Goal: Information Seeking & Learning: Check status

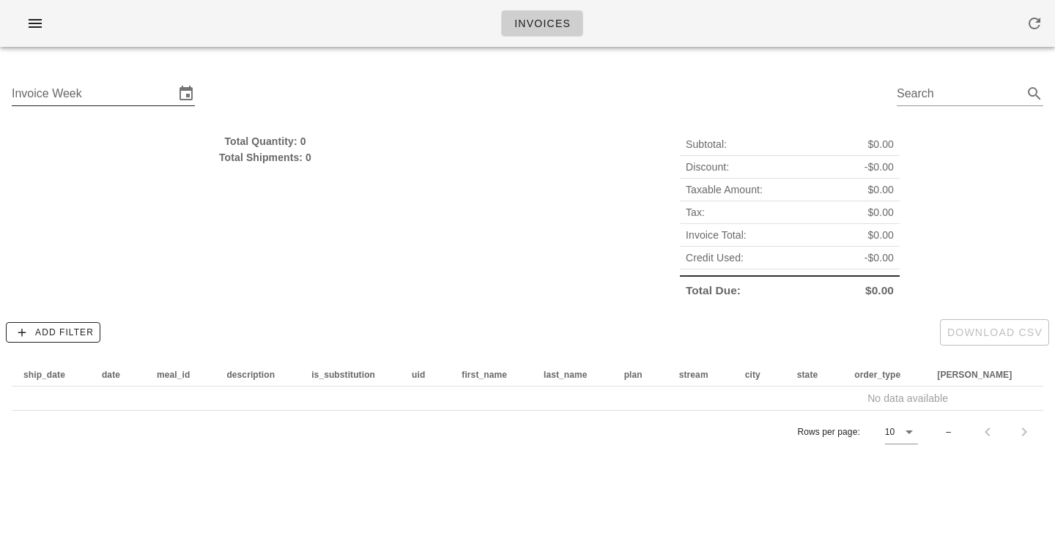
click at [133, 89] on input "Invoice Week" at bounding box center [93, 93] width 163 height 23
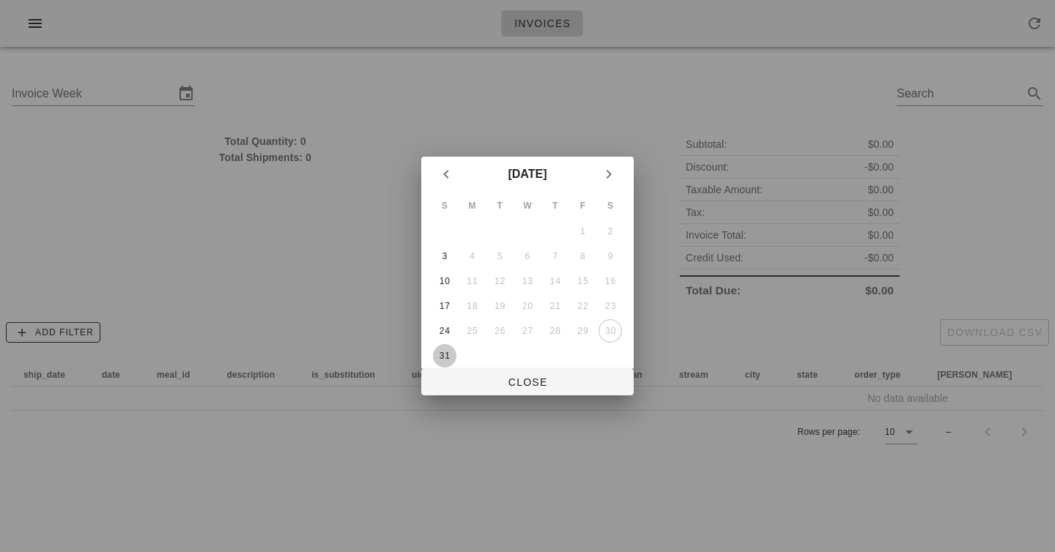
click at [447, 355] on div "31" at bounding box center [444, 356] width 23 height 10
click at [522, 385] on span "Close" at bounding box center [527, 383] width 189 height 12
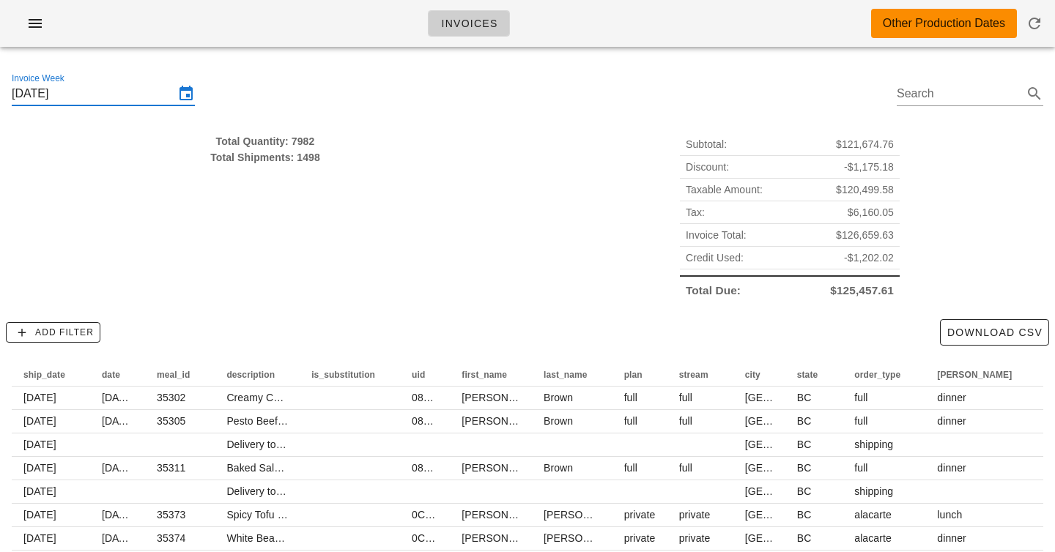
click at [132, 95] on input "Sunday August 31" at bounding box center [93, 93] width 163 height 23
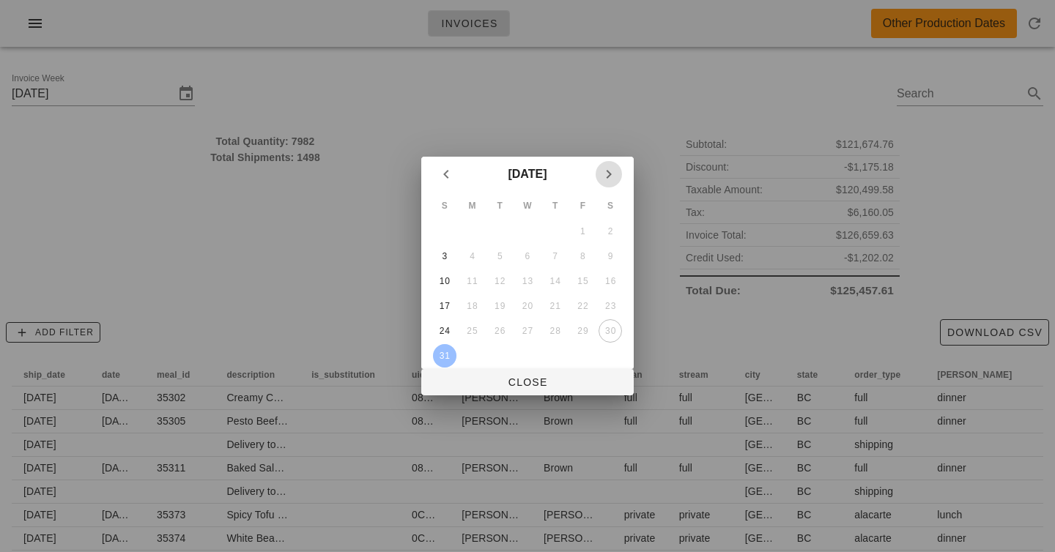
click at [615, 177] on icon "Next month" at bounding box center [609, 175] width 18 height 18
click at [437, 259] on div "7" at bounding box center [444, 256] width 23 height 10
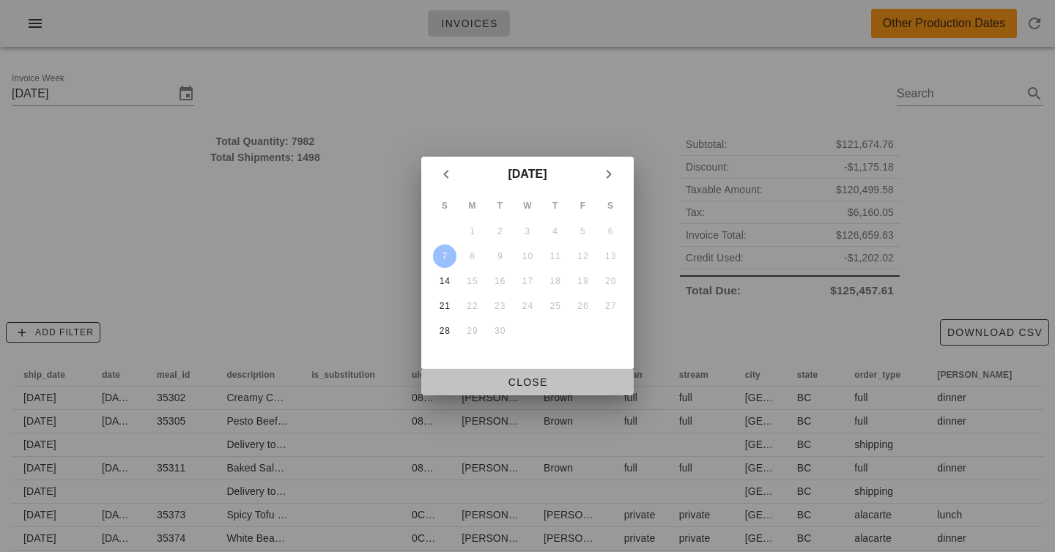
click at [507, 372] on button "Close" at bounding box center [527, 382] width 212 height 26
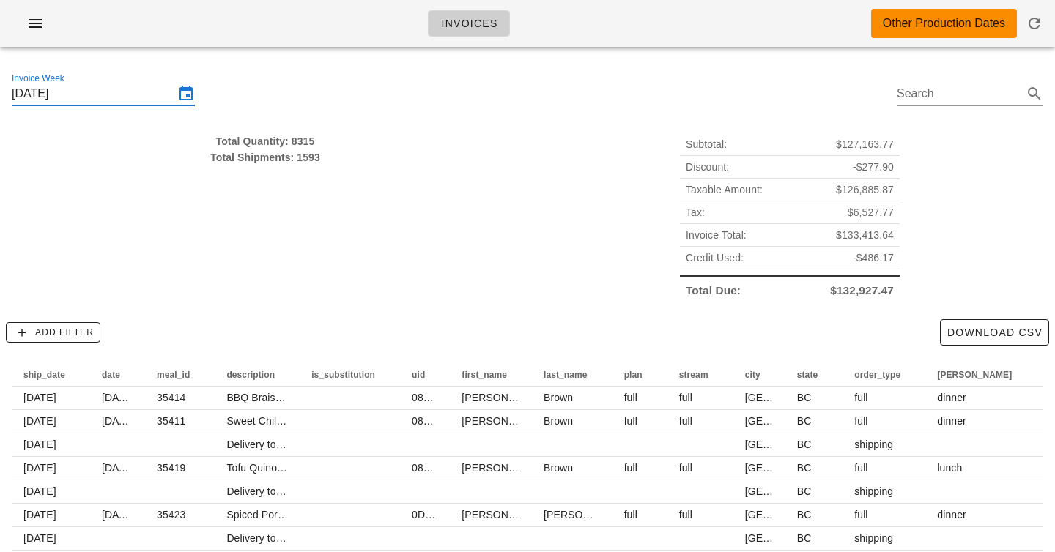
click at [48, 86] on input "Sunday September 7" at bounding box center [93, 93] width 163 height 23
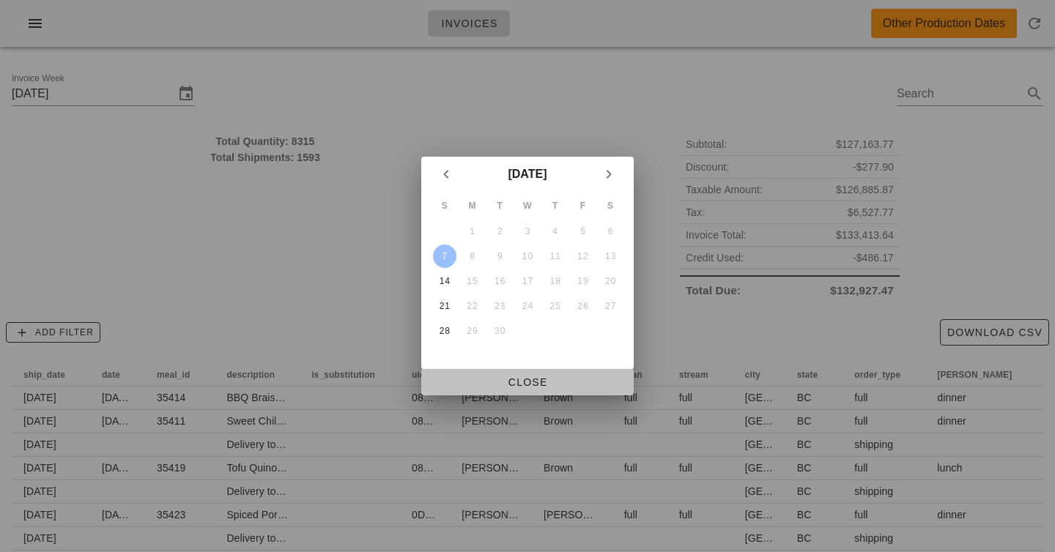
click at [445, 382] on span "Close" at bounding box center [527, 383] width 189 height 12
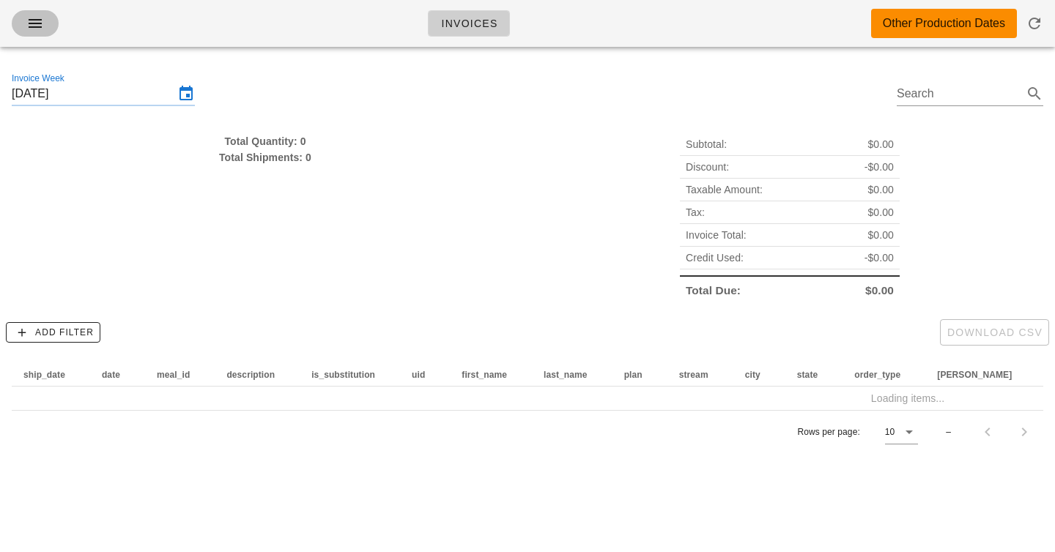
click at [40, 15] on icon "button" at bounding box center [35, 24] width 18 height 18
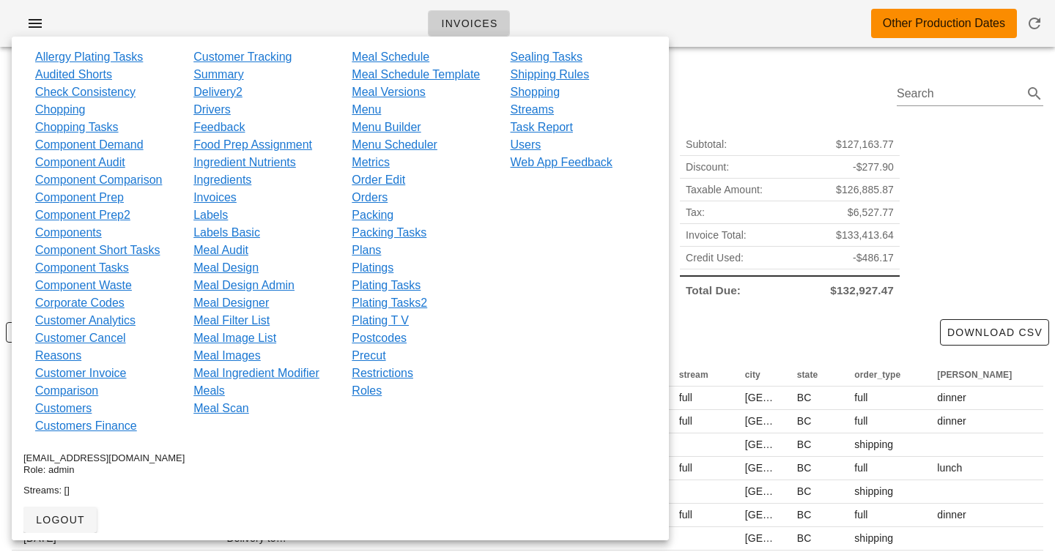
click at [312, 18] on div "Invoices Other Production Dates" at bounding box center [527, 23] width 1055 height 47
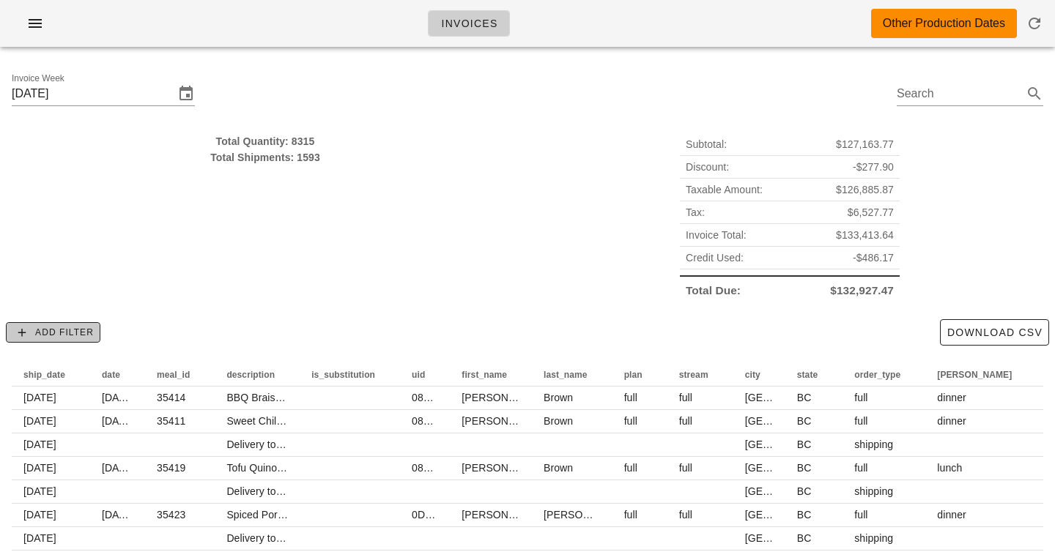
click at [78, 328] on span "Add Filter" at bounding box center [52, 332] width 81 height 13
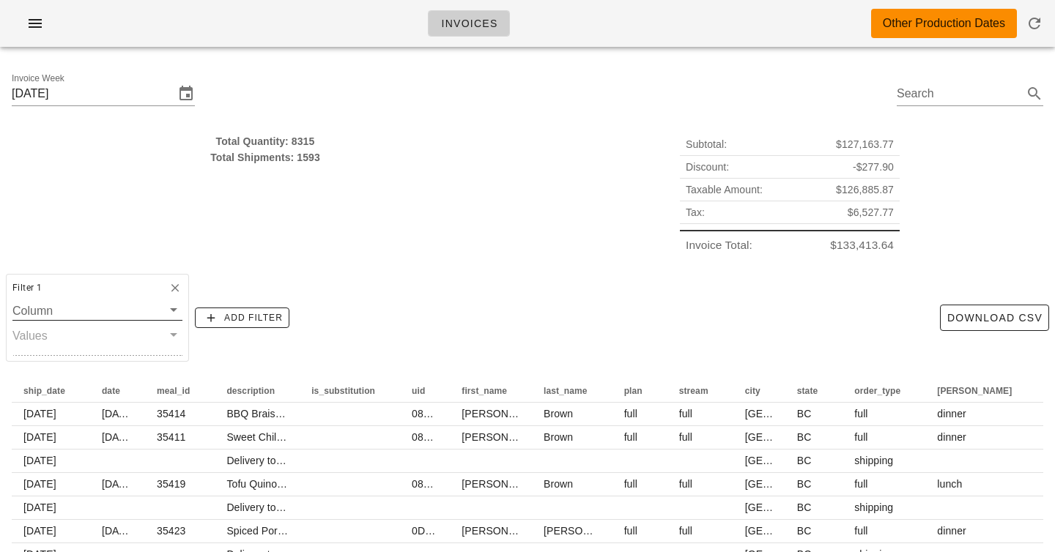
click at [77, 314] on input "Column" at bounding box center [86, 310] width 149 height 19
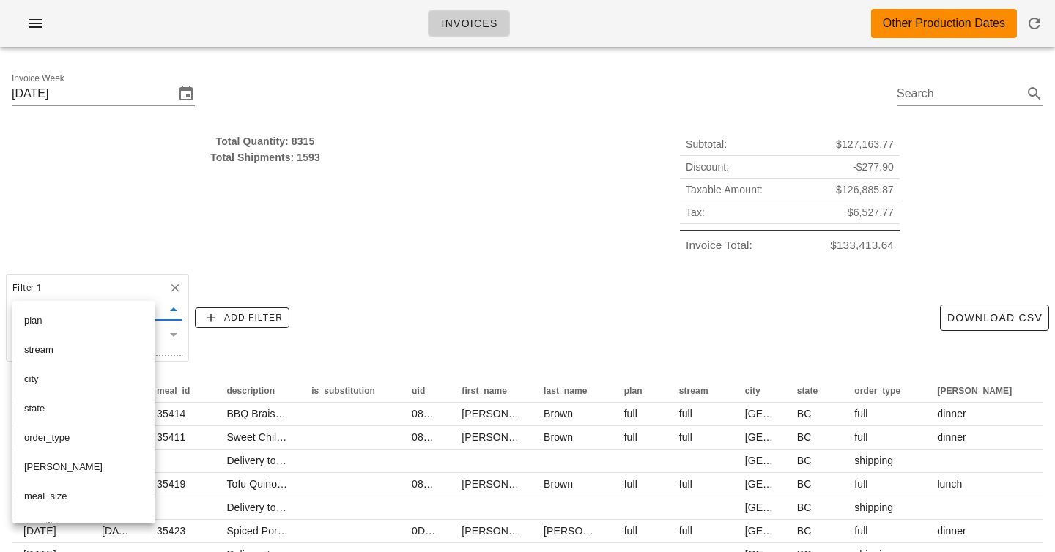
scroll to position [238, 0]
click at [70, 315] on div "plan" at bounding box center [83, 318] width 119 height 12
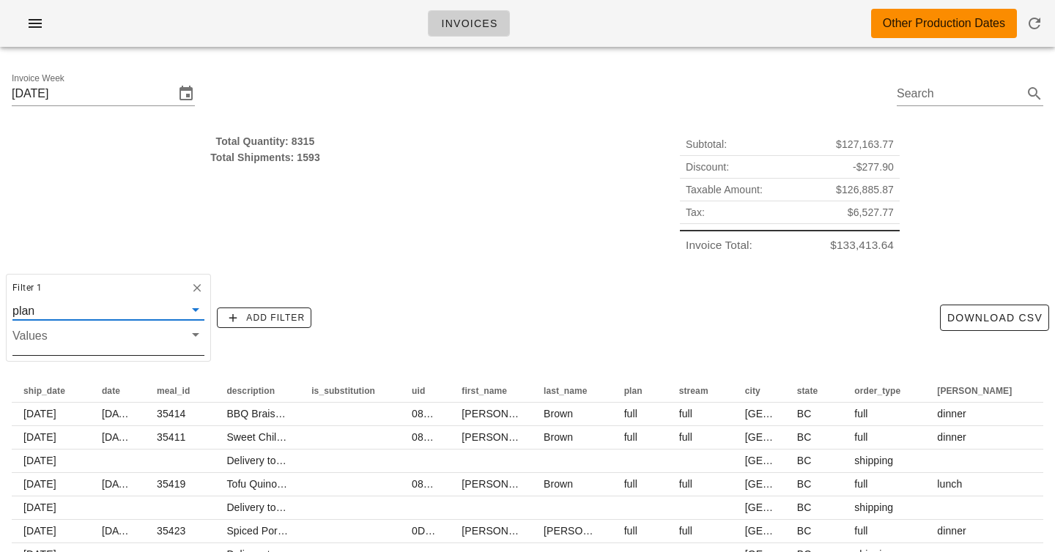
click at [83, 344] on input "Values" at bounding box center [96, 340] width 169 height 19
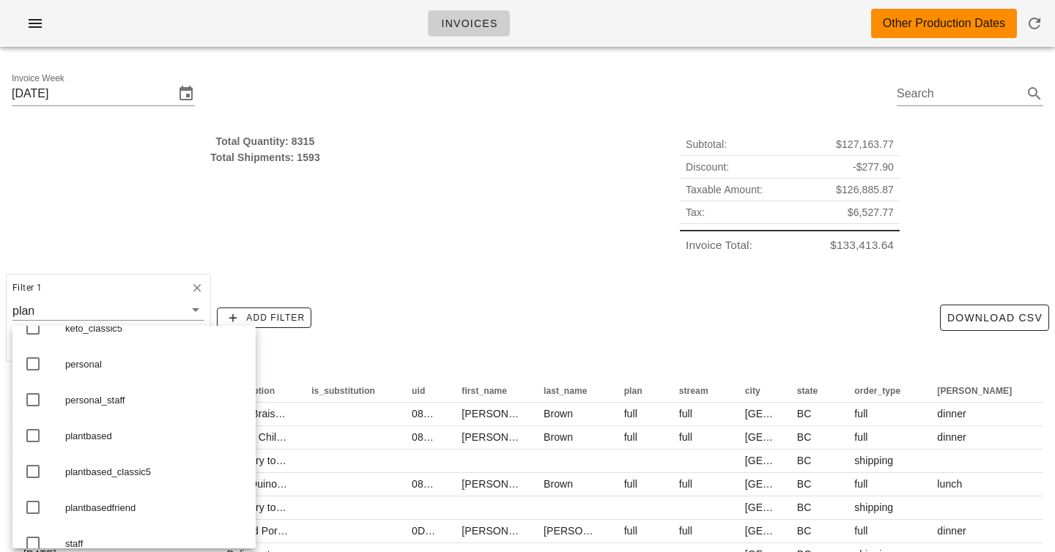
scroll to position [479, 0]
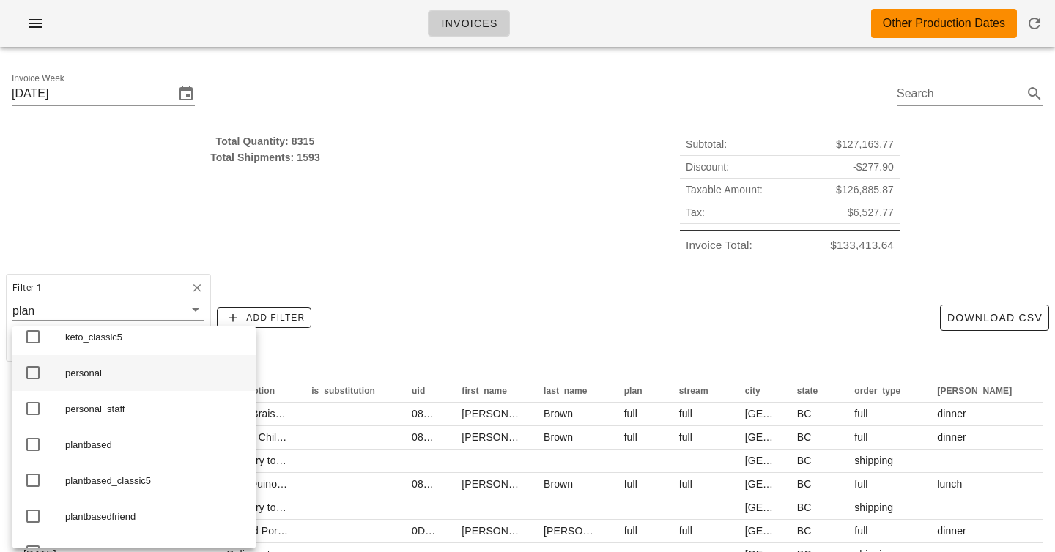
click at [97, 380] on div "personal" at bounding box center [154, 374] width 179 height 12
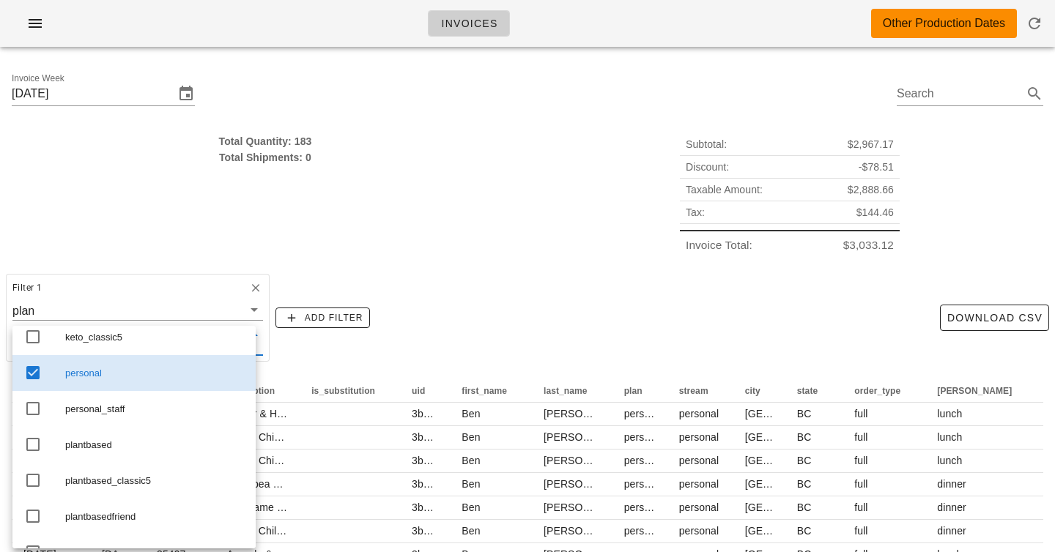
click at [268, 243] on div "Total Quantity: 183 Total Shipments: 0" at bounding box center [265, 195] width 525 height 141
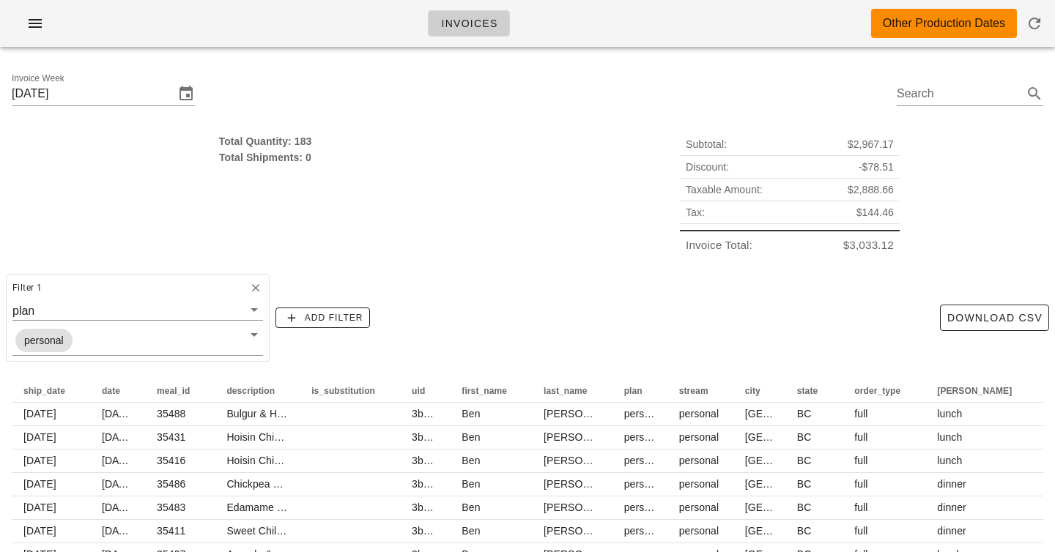
click at [300, 131] on div "Total Quantity: 183 Total Shipments: 0" at bounding box center [265, 195] width 525 height 141
click at [300, 144] on div "Total Quantity: 183" at bounding box center [265, 141] width 507 height 16
click at [370, 193] on div "Total Quantity: 183 Total Shipments: 0" at bounding box center [265, 195] width 525 height 141
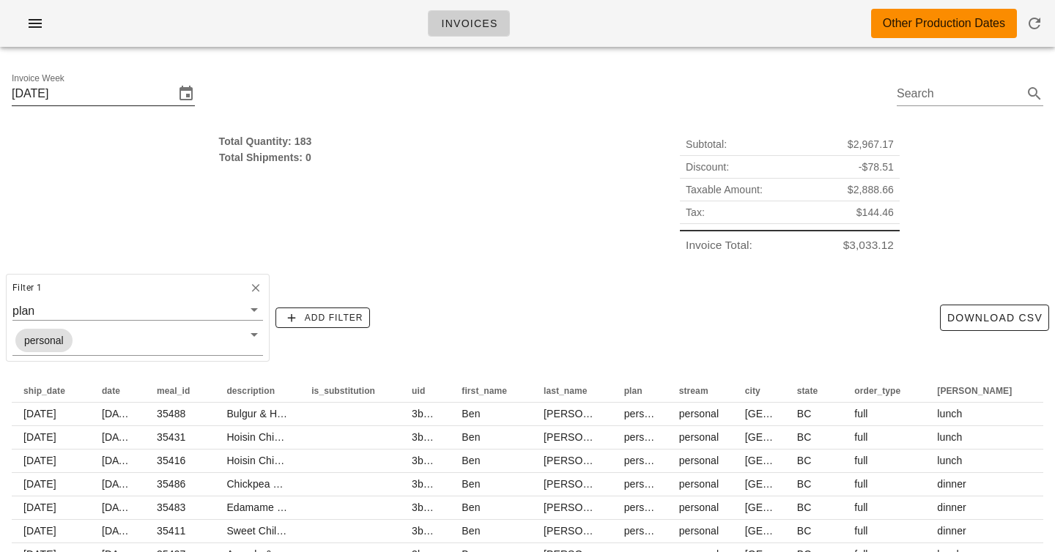
click at [149, 94] on input "Sunday September 7" at bounding box center [93, 93] width 163 height 23
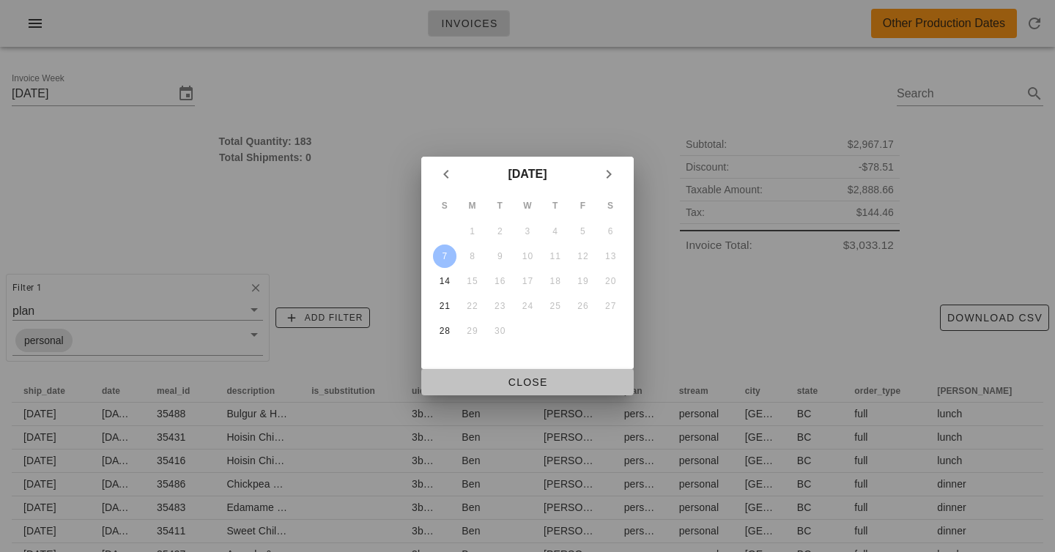
click at [520, 388] on span "Close" at bounding box center [527, 383] width 189 height 12
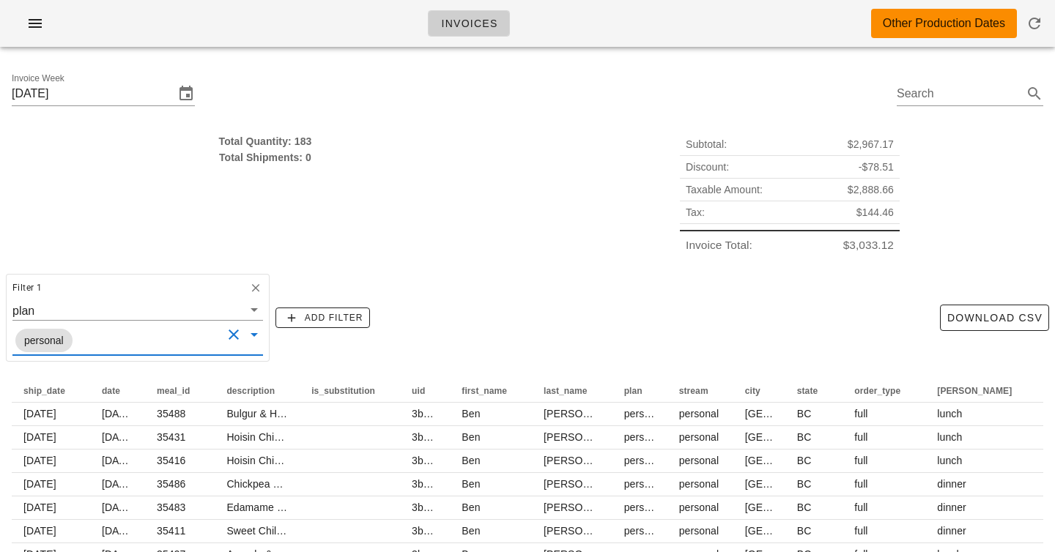
click at [131, 334] on input "text" at bounding box center [148, 340] width 147 height 19
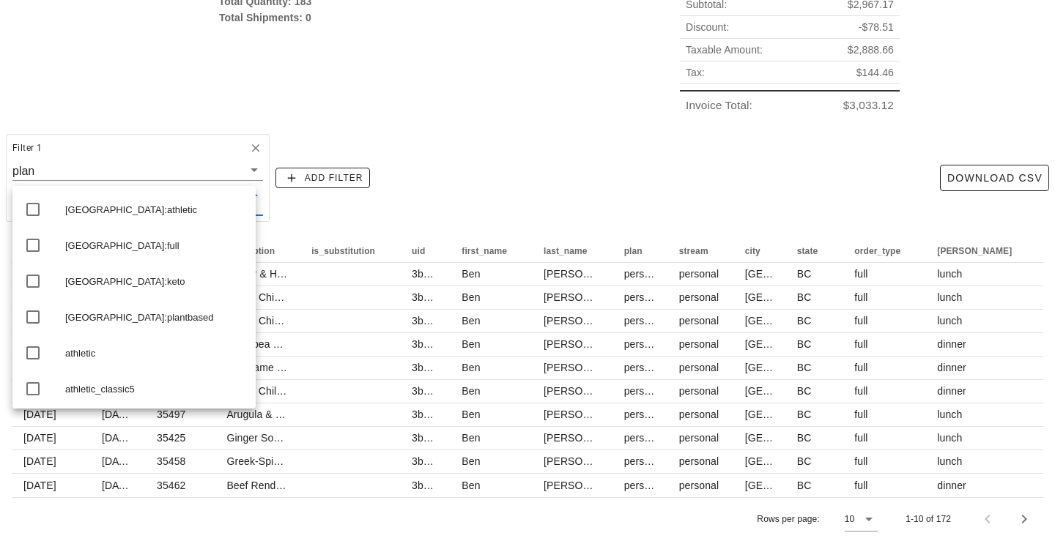
click at [378, 111] on div "Total Quantity: 183 Total Shipments: 0" at bounding box center [265, 55] width 525 height 141
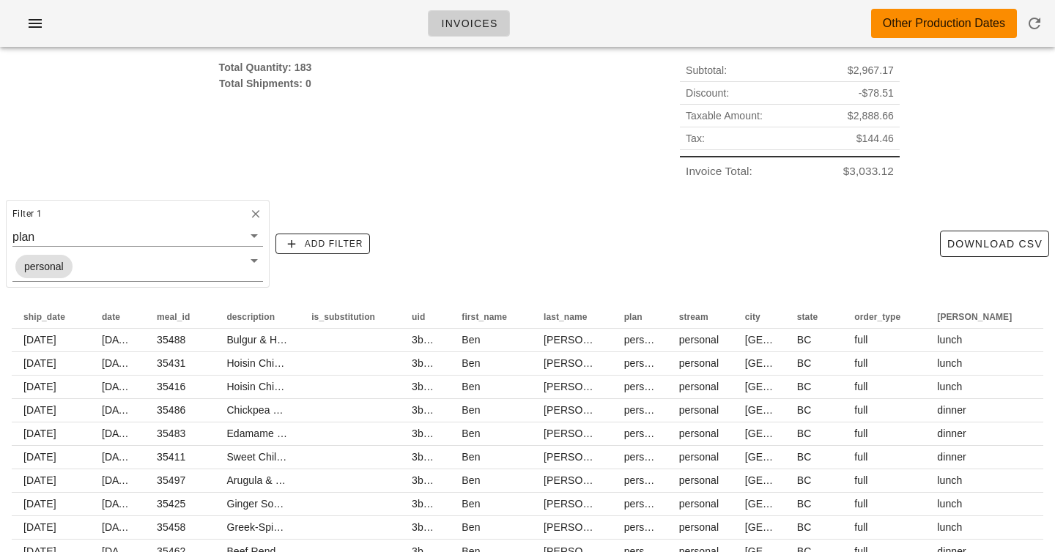
scroll to position [26, 0]
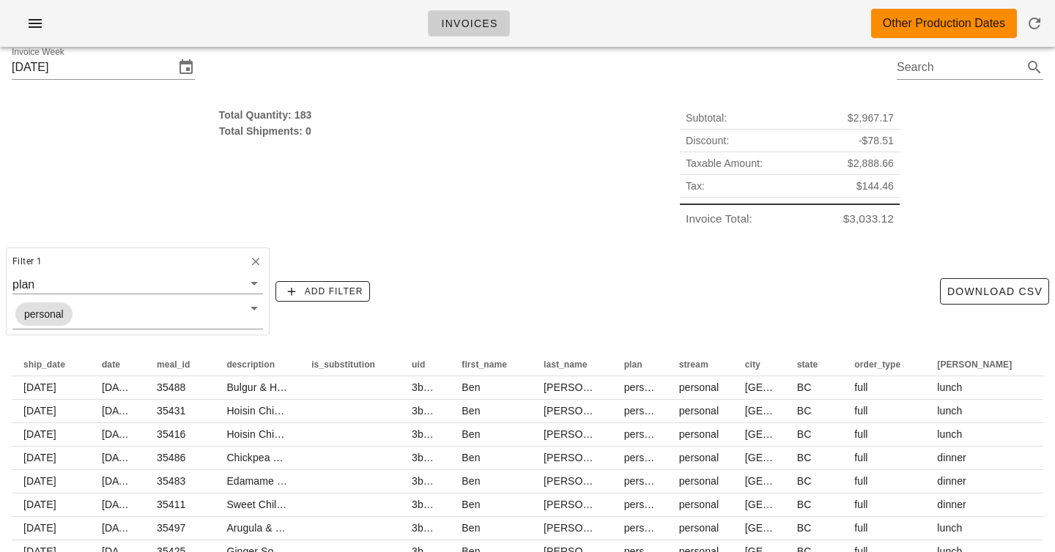
click at [302, 111] on div "Total Quantity: 183" at bounding box center [265, 115] width 507 height 16
click at [303, 114] on div "Total Quantity: 183" at bounding box center [265, 115] width 507 height 16
click at [327, 141] on div "Total Quantity: 183 Total Shipments: 0" at bounding box center [265, 168] width 525 height 141
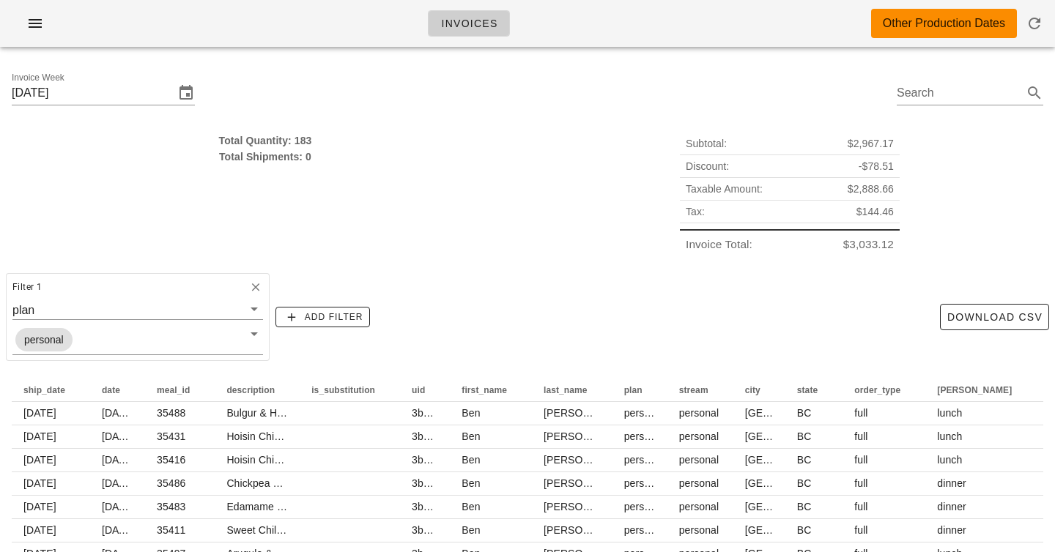
scroll to position [0, 0]
click at [160, 92] on input "Sunday September 7" at bounding box center [93, 93] width 163 height 23
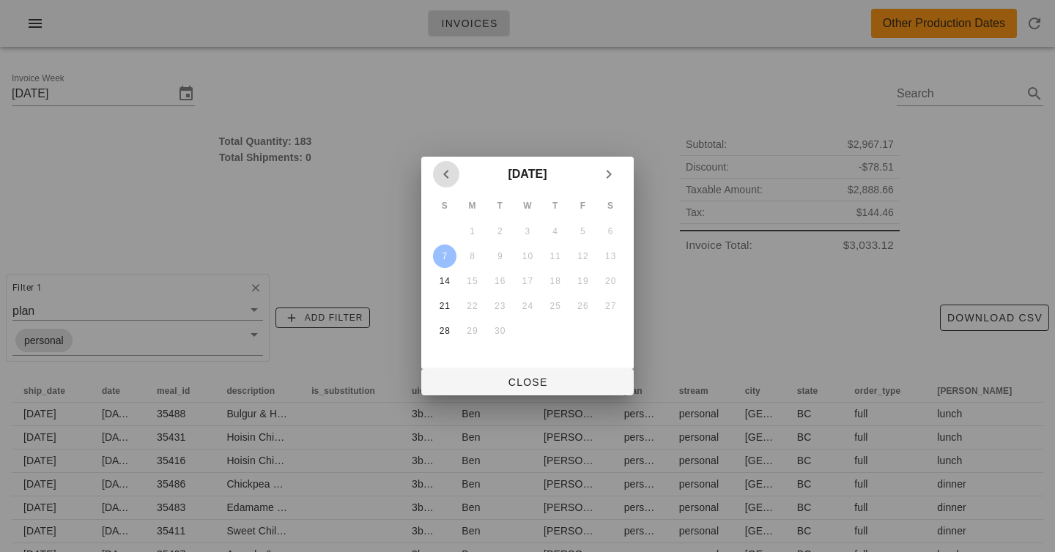
click at [443, 171] on icon "Previous month" at bounding box center [446, 175] width 18 height 18
click at [450, 333] on div "24" at bounding box center [444, 331] width 23 height 10
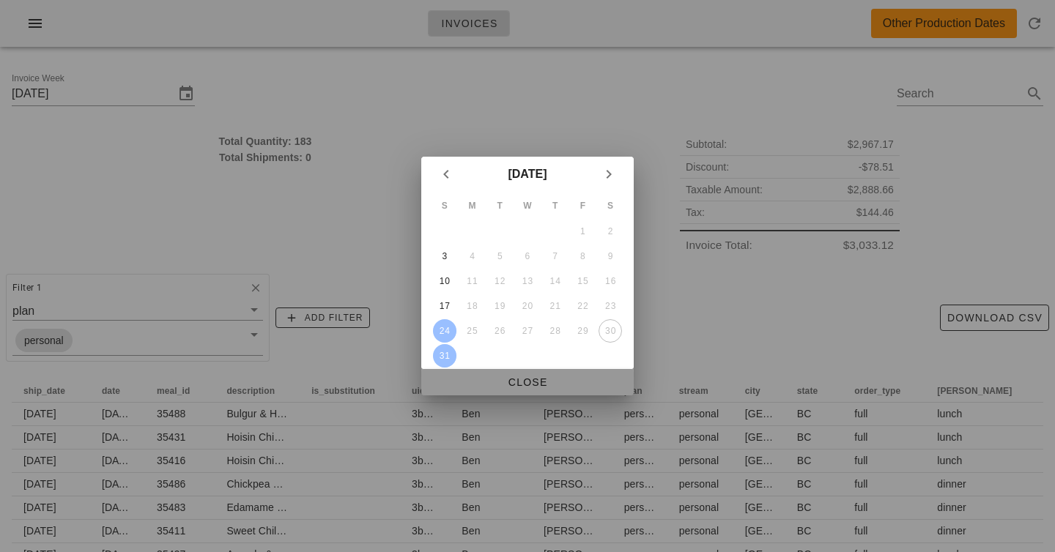
click at [484, 380] on span "Close" at bounding box center [527, 383] width 189 height 12
type input "Sunday August 24 - Sunday September 7"
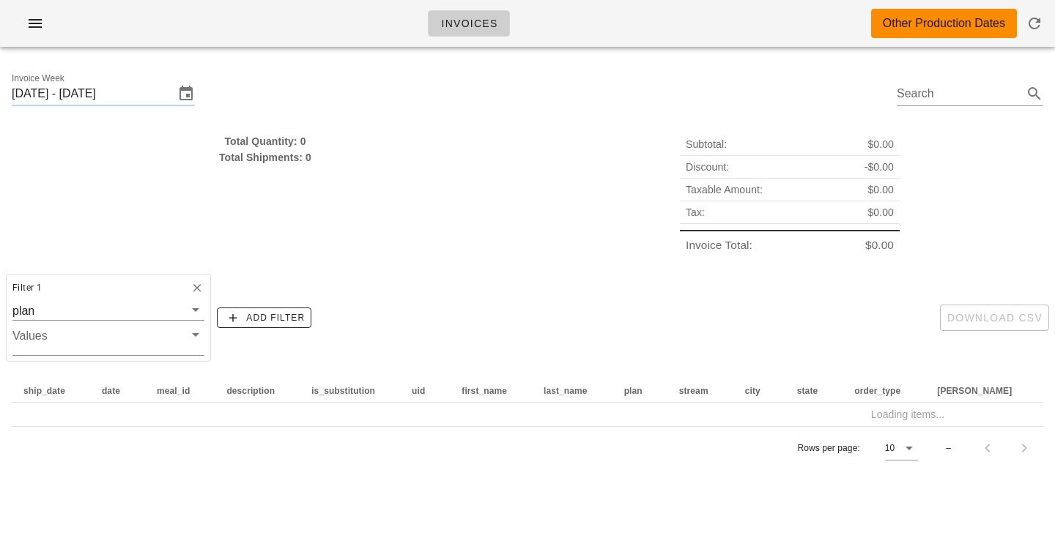
click at [235, 144] on div "Total Quantity: 0" at bounding box center [265, 141] width 507 height 16
drag, startPoint x: 235, startPoint y: 144, endPoint x: 301, endPoint y: 144, distance: 65.9
click at [301, 144] on div "Total Quantity: 0" at bounding box center [265, 141] width 507 height 16
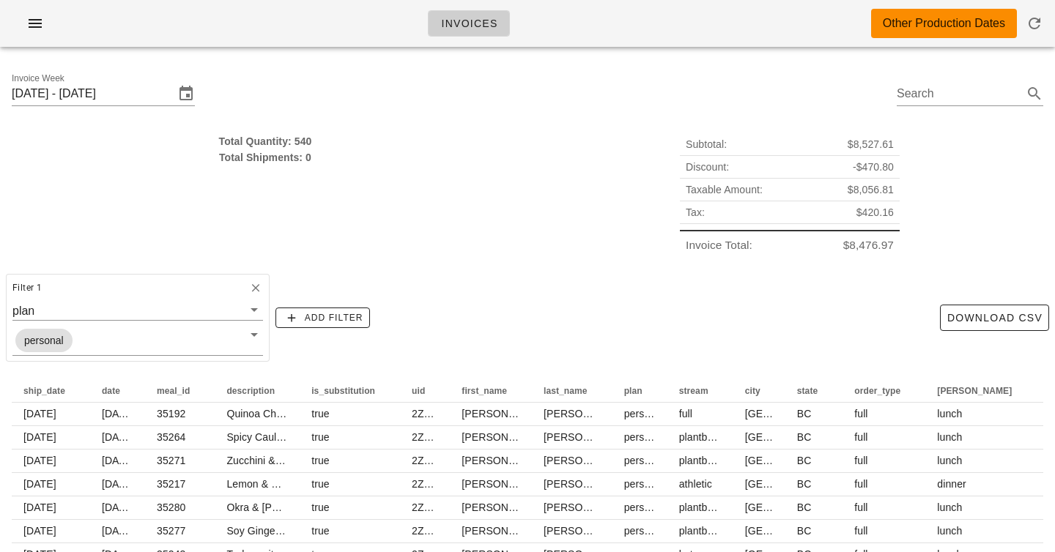
click at [295, 148] on div "Total Quantity: 540" at bounding box center [265, 141] width 507 height 16
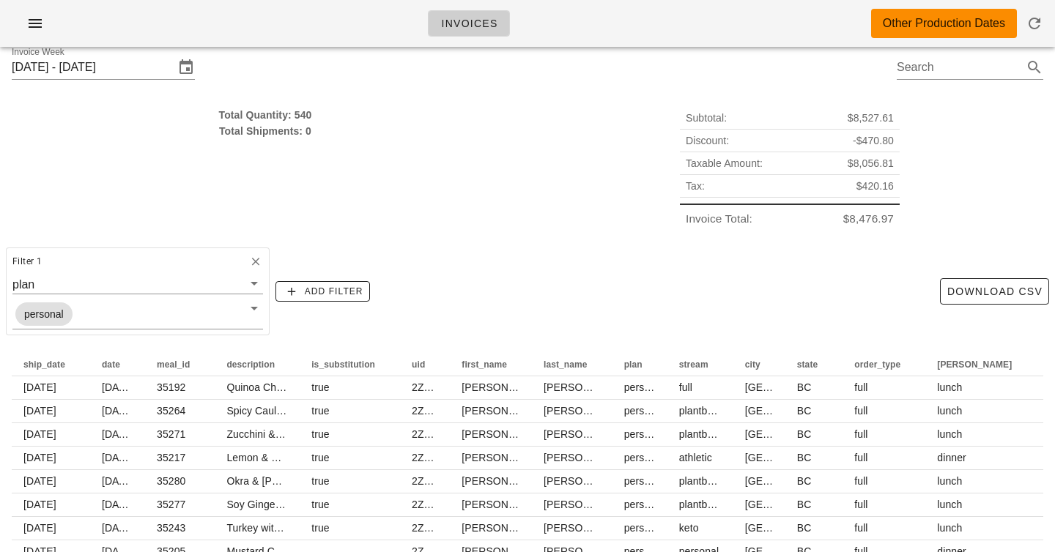
scroll to position [9, 0]
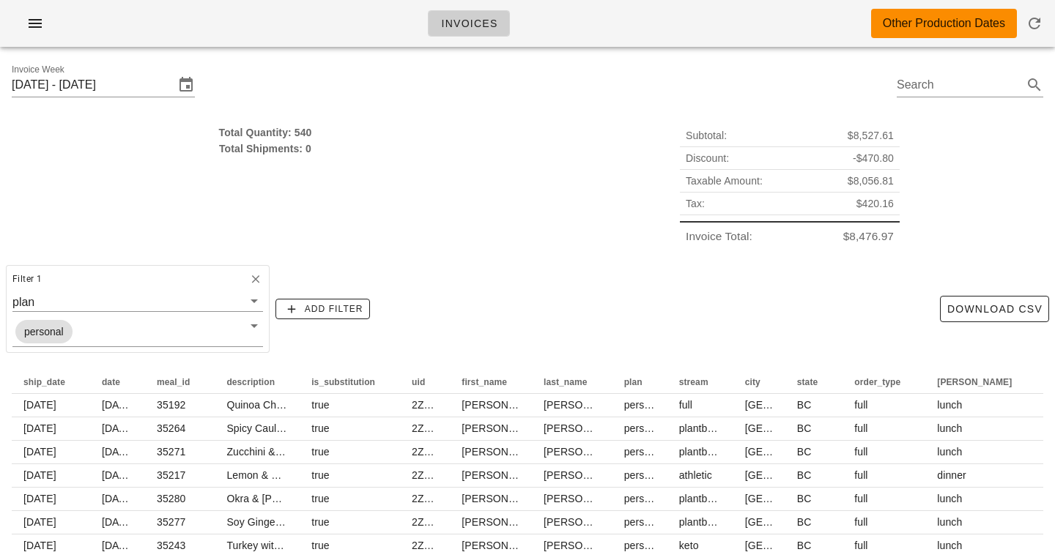
click at [413, 75] on div "Invoice Week Sunday August 24 - Sunday September 7 Search" at bounding box center [527, 87] width 1055 height 75
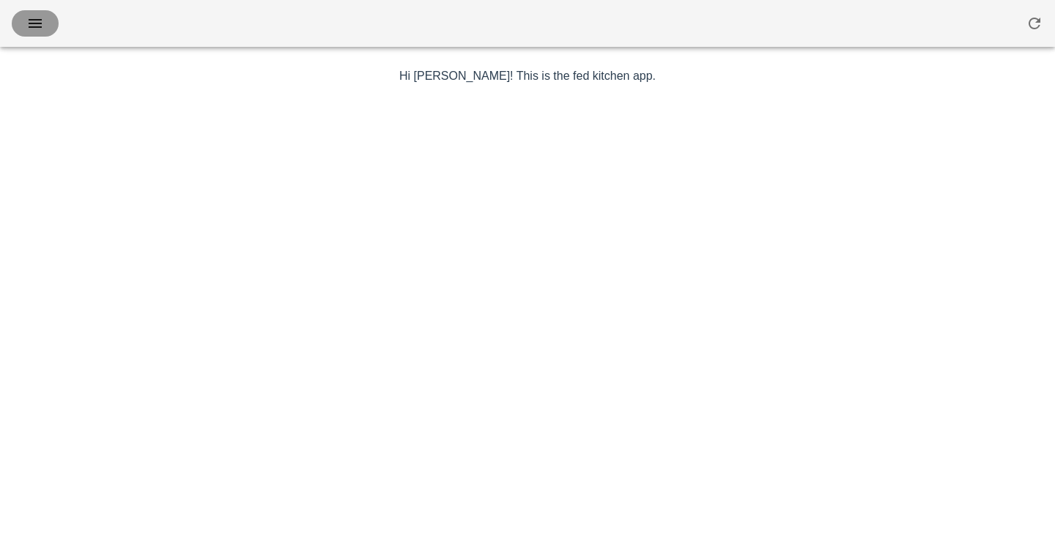
click at [40, 18] on icon "button" at bounding box center [35, 24] width 18 height 18
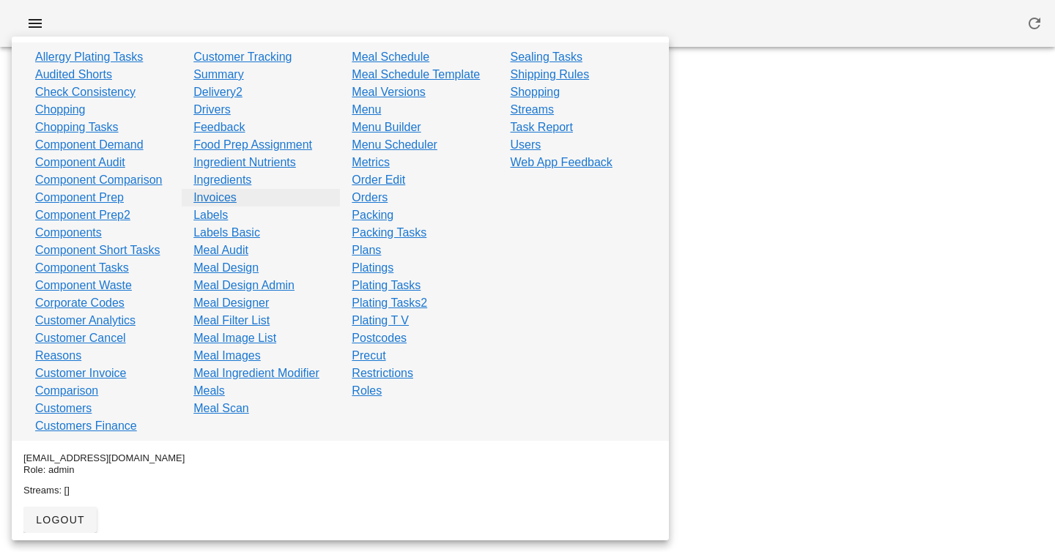
click at [224, 196] on link "Invoices" at bounding box center [214, 198] width 43 height 18
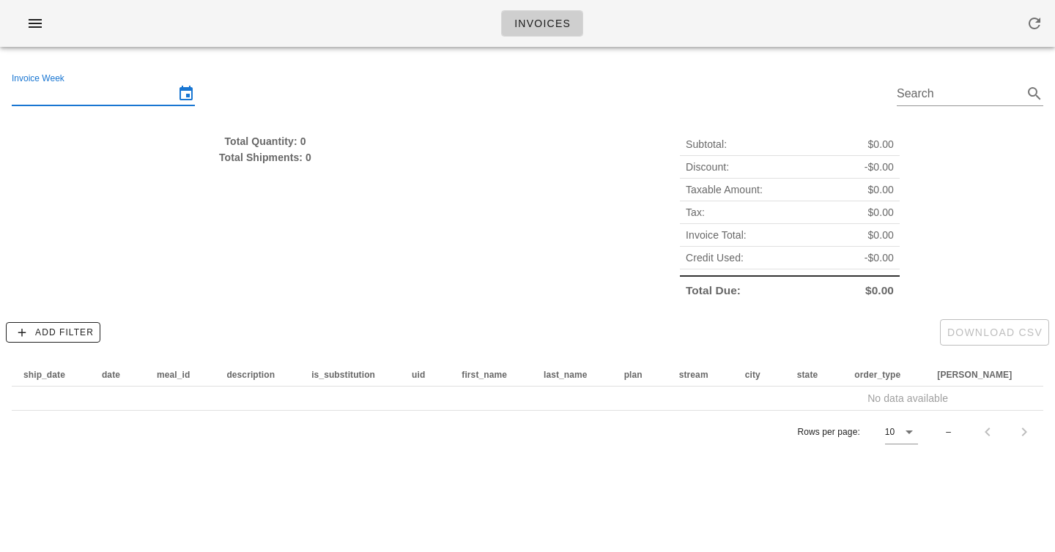
click at [150, 84] on input "Invoice Week" at bounding box center [93, 93] width 163 height 23
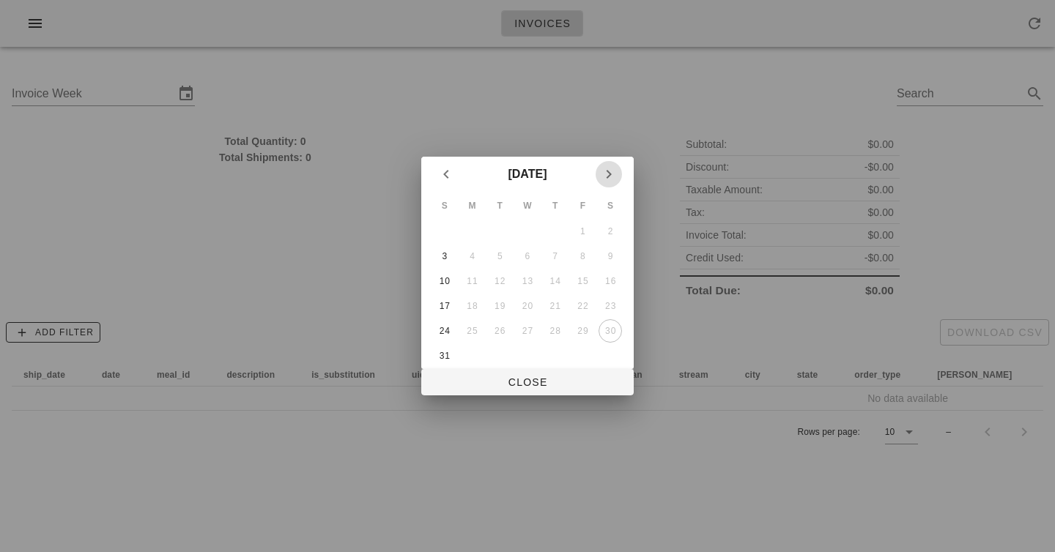
click at [612, 171] on icon "Next month" at bounding box center [609, 175] width 18 height 18
click at [443, 257] on div "7" at bounding box center [444, 256] width 23 height 10
click at [446, 84] on div at bounding box center [527, 276] width 1055 height 552
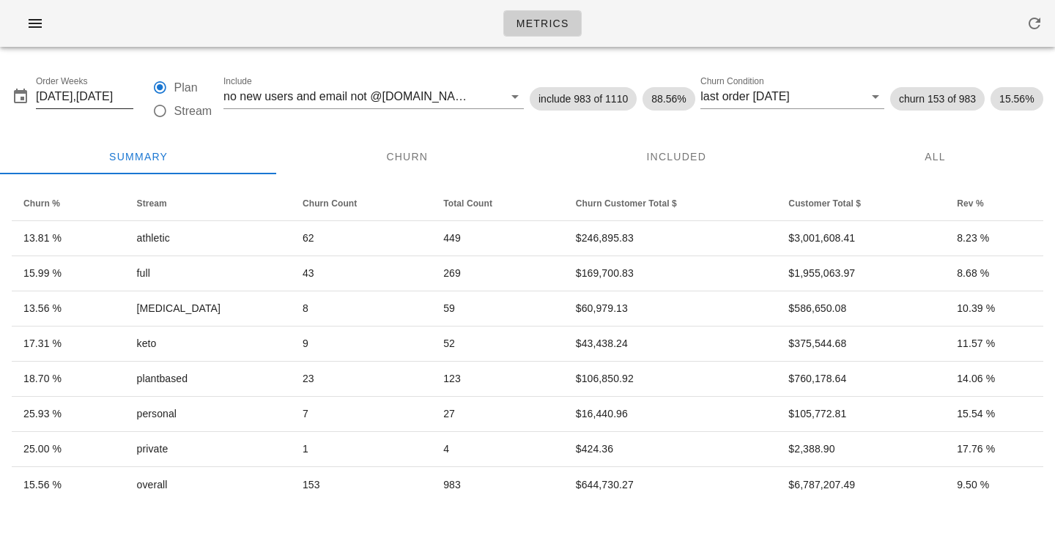
click at [74, 100] on input "[DATE],[DATE]" at bounding box center [84, 96] width 97 height 23
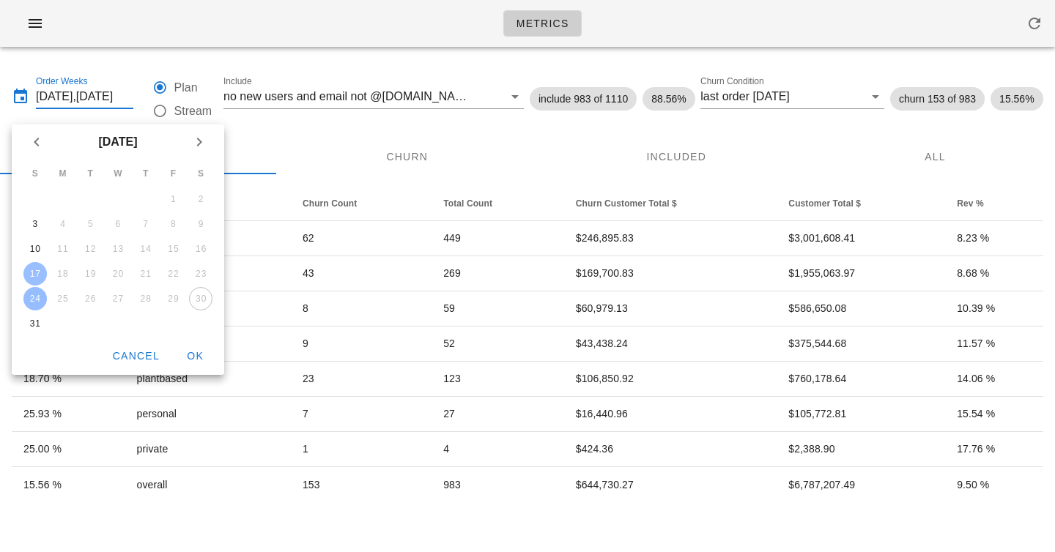
click at [32, 303] on div "24" at bounding box center [34, 299] width 23 height 10
click at [33, 328] on div "31" at bounding box center [34, 324] width 23 height 10
type input "2025-08-24,2025-08-31"
click at [202, 357] on span "OK" at bounding box center [194, 356] width 35 height 12
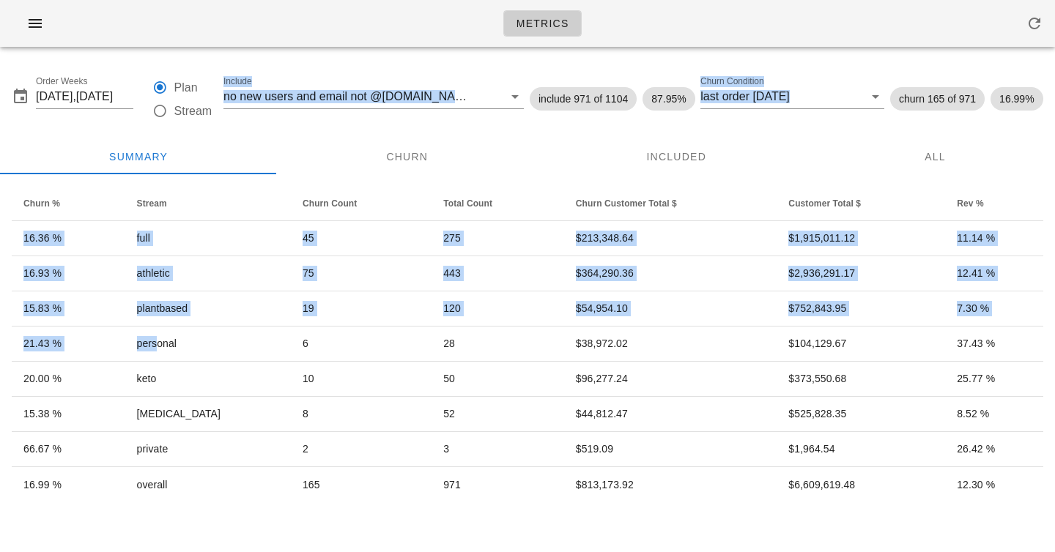
drag, startPoint x: 163, startPoint y: 346, endPoint x: 181, endPoint y: 59, distance: 287.1
click at [181, 59] on div "Order Weeks 2025-08-24,2025-08-31 Plan Stream Include no new users and email no…" at bounding box center [527, 287] width 1055 height 456
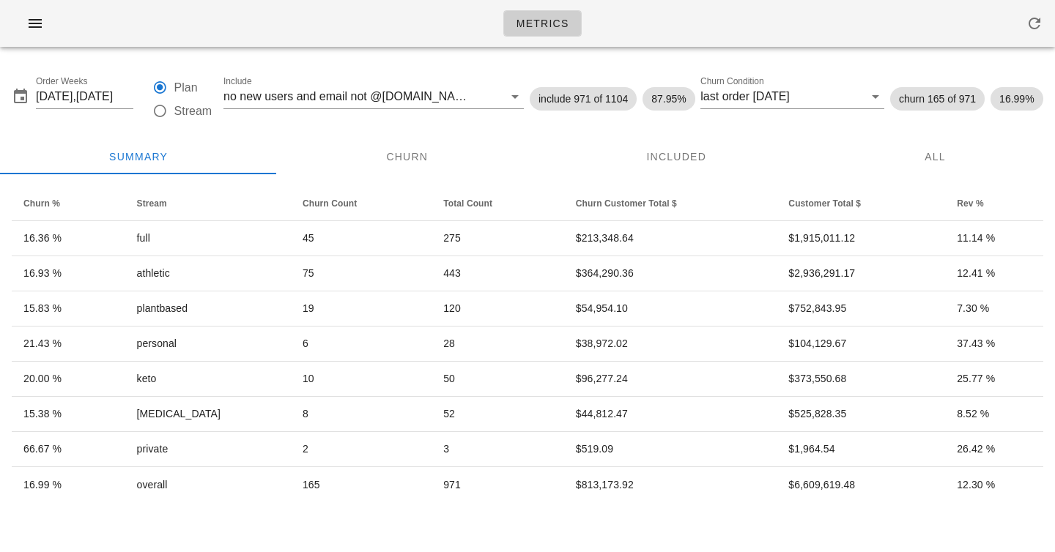
click at [181, 40] on div "Metrics" at bounding box center [527, 23] width 1055 height 47
click at [86, 91] on input "2025-08-24,2025-08-31" at bounding box center [84, 96] width 97 height 23
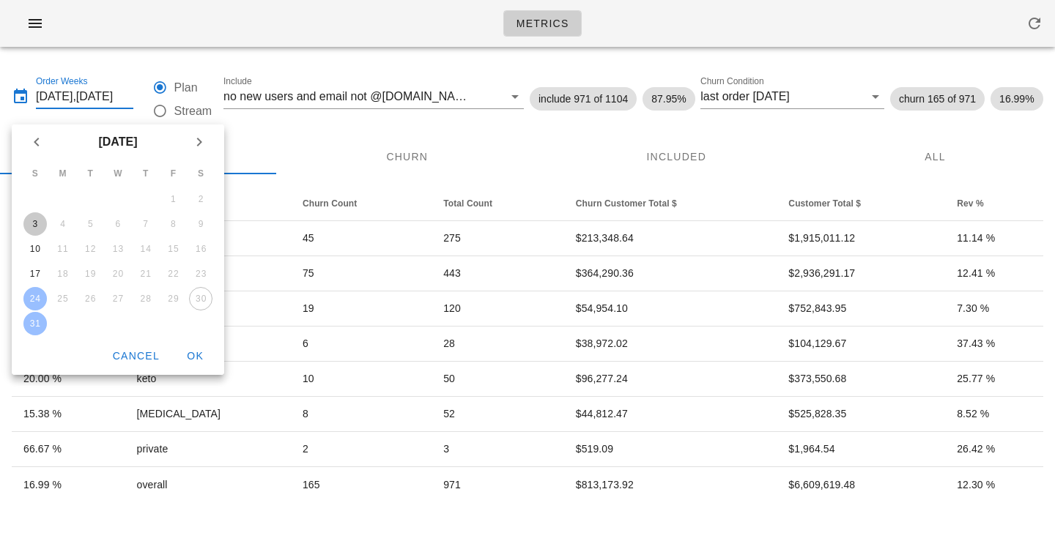
click at [28, 220] on div "3" at bounding box center [34, 224] width 23 height 10
click at [33, 242] on button "10" at bounding box center [34, 248] width 23 height 23
type input "2025-08-03,2025-08-10"
click at [189, 347] on button "OK" at bounding box center [194, 356] width 47 height 26
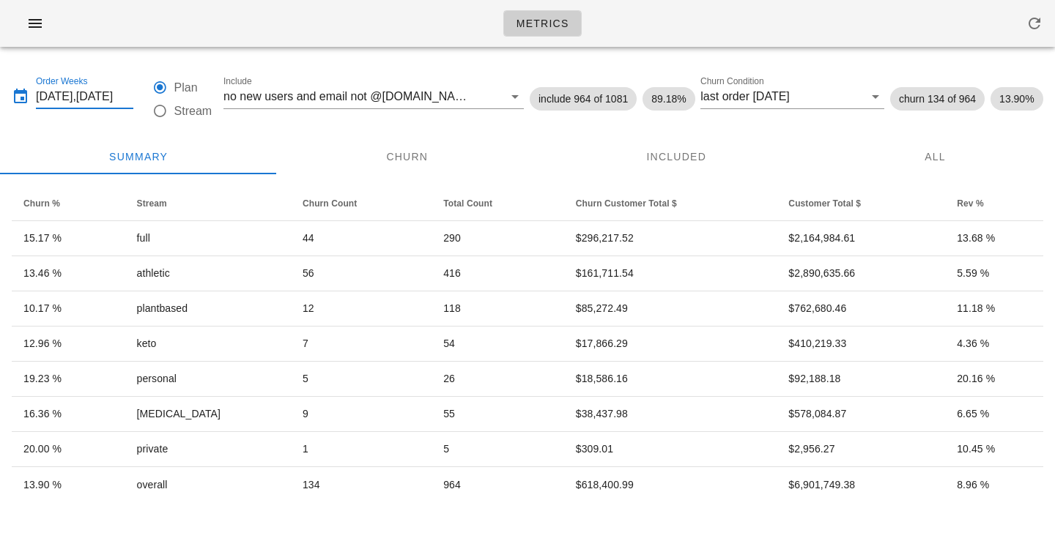
click at [77, 94] on input "2025-08-03,2025-08-10" at bounding box center [84, 96] width 97 height 23
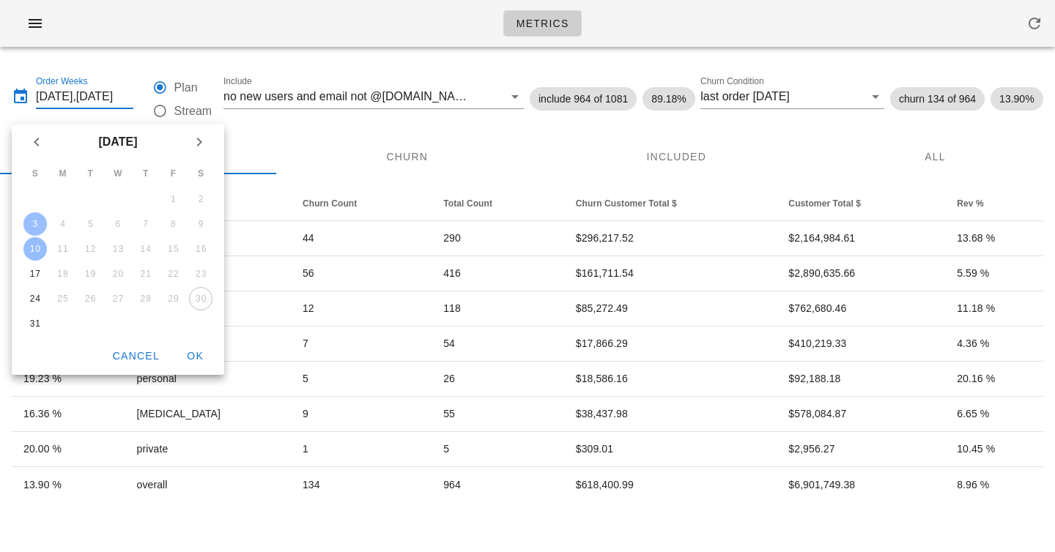
click at [34, 256] on button "10" at bounding box center [34, 248] width 23 height 23
click at [34, 275] on div "17" at bounding box center [34, 274] width 23 height 10
type input "2025-08-10,2025-08-17"
click at [196, 360] on span "OK" at bounding box center [194, 356] width 35 height 12
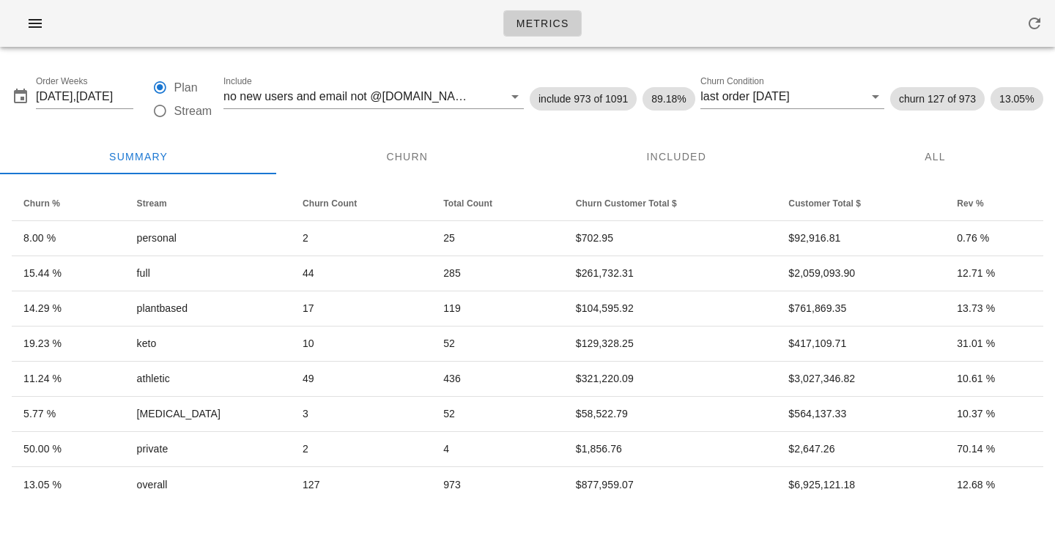
click at [355, 28] on div "Metrics" at bounding box center [527, 23] width 1055 height 47
click at [84, 96] on input "2025-08-10,2025-08-17" at bounding box center [84, 96] width 97 height 23
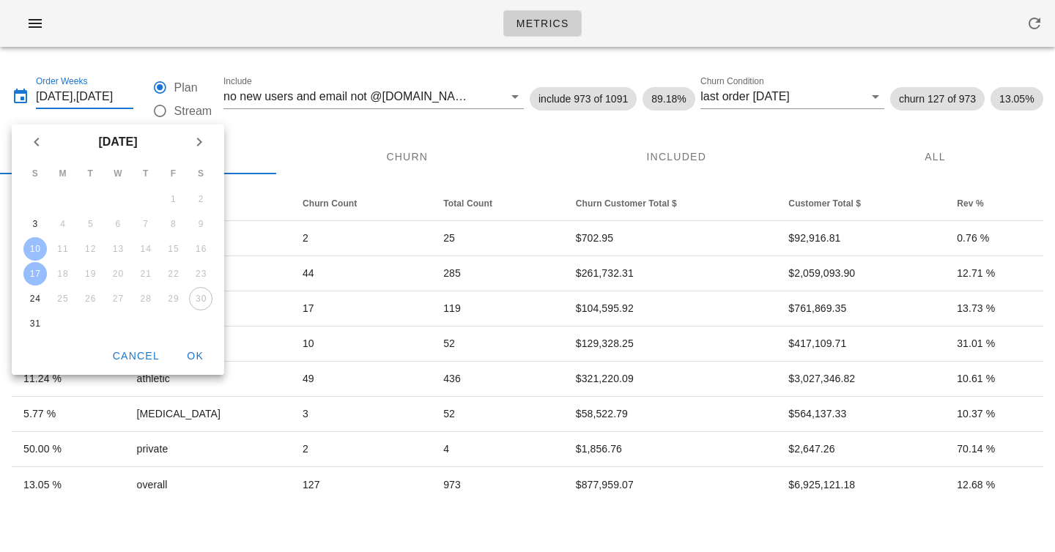
click at [40, 274] on div "17" at bounding box center [34, 274] width 23 height 10
click at [40, 298] on div "24" at bounding box center [34, 299] width 23 height 10
type input "2025-08-17,2025-08-24"
click at [193, 357] on span "OK" at bounding box center [194, 356] width 35 height 12
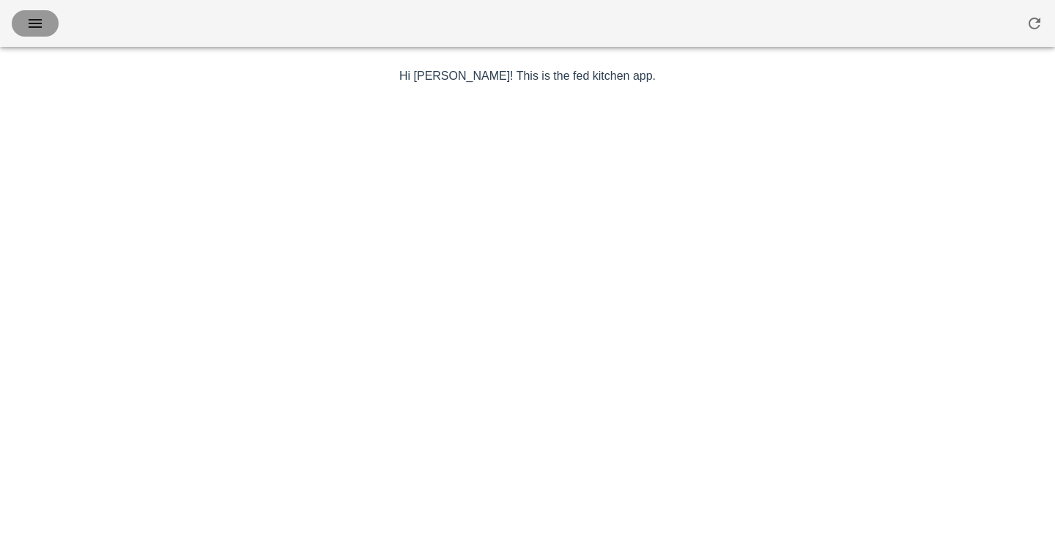
click at [45, 16] on span "button" at bounding box center [34, 24] width 23 height 18
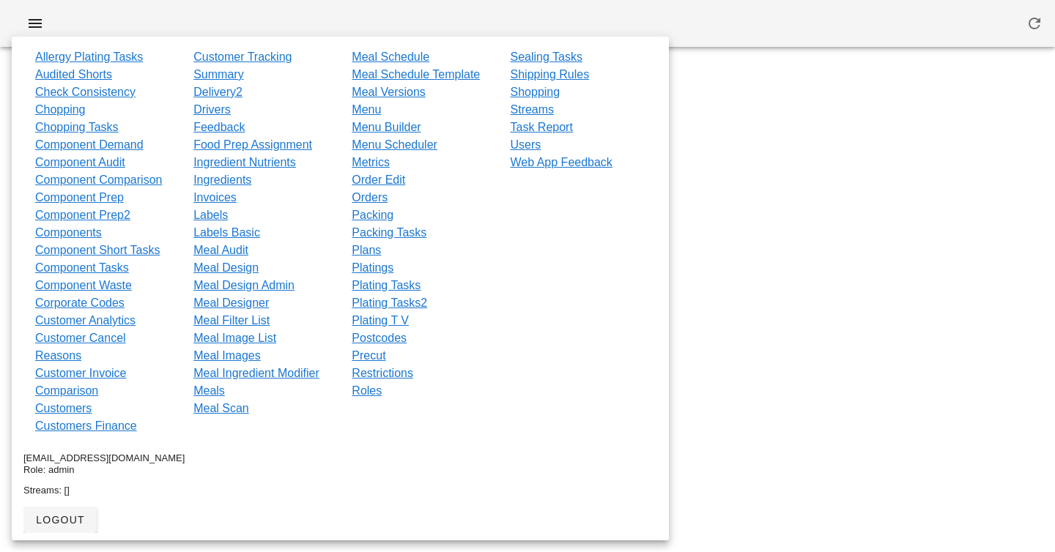
click at [280, 15] on div at bounding box center [527, 23] width 1055 height 47
